Goal: Navigation & Orientation: Find specific page/section

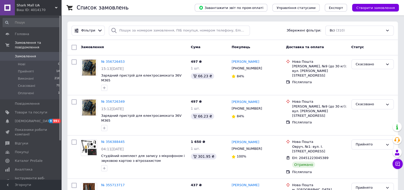
click at [58, 6] on div "Shark Mall UA Ваш ID: 4014170" at bounding box center [38, 7] width 47 height 15
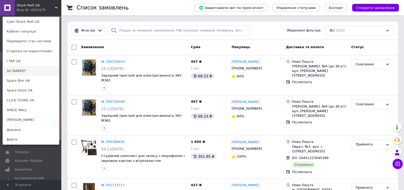
click at [26, 67] on link "SG MARKET" at bounding box center [31, 71] width 56 height 10
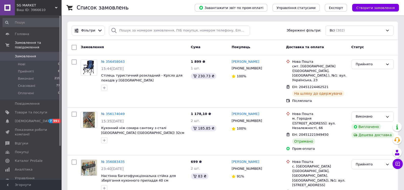
click at [56, 6] on div "SG MARKET Ваш ID: 3966610" at bounding box center [38, 7] width 47 height 15
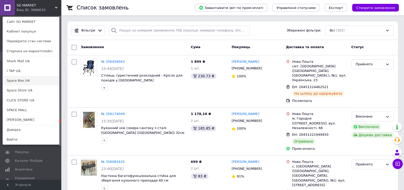
click at [39, 79] on link "Space Box UA" at bounding box center [31, 81] width 56 height 10
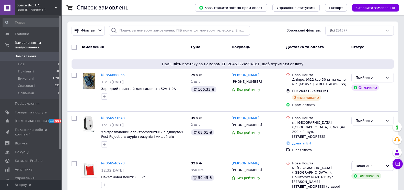
click at [56, 7] on icon at bounding box center [56, 7] width 3 height 3
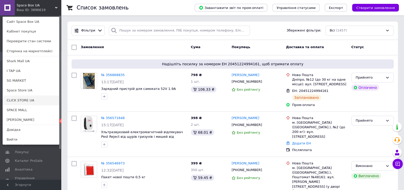
click at [34, 100] on link "CLICK STORE UA" at bounding box center [31, 100] width 56 height 10
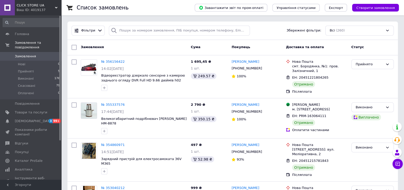
click at [57, 7] on use at bounding box center [56, 8] width 3 height 2
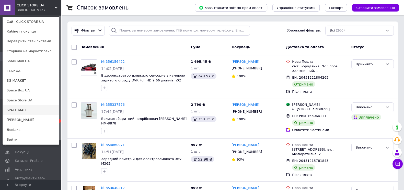
click at [28, 109] on link "SPACE MALL" at bounding box center [31, 110] width 56 height 10
